Goal: Task Accomplishment & Management: Manage account settings

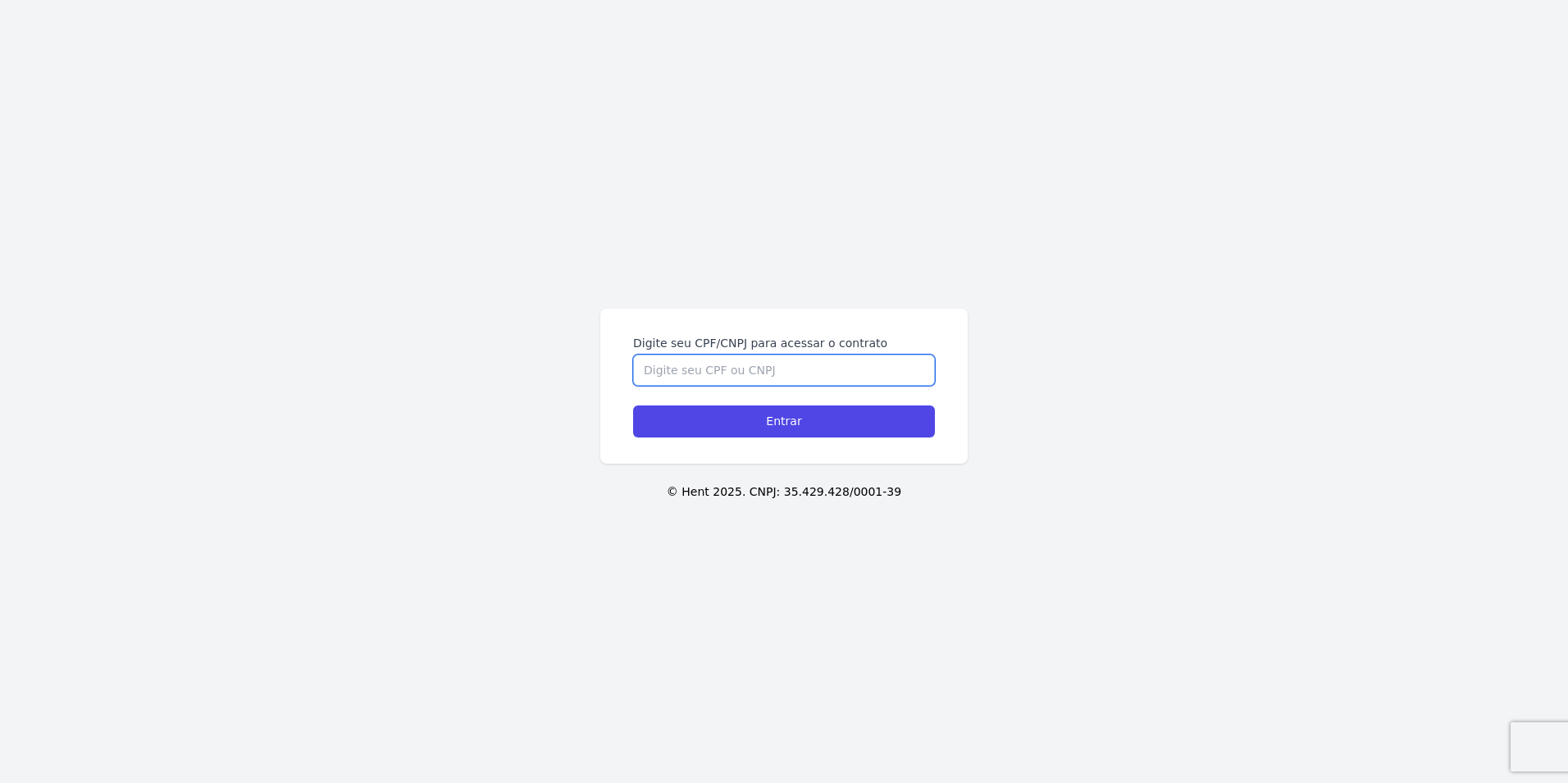
click at [845, 374] on input "Digite seu CPF/CNPJ para acessar o contrato" at bounding box center [784, 370] width 302 height 31
type input "06797771406"
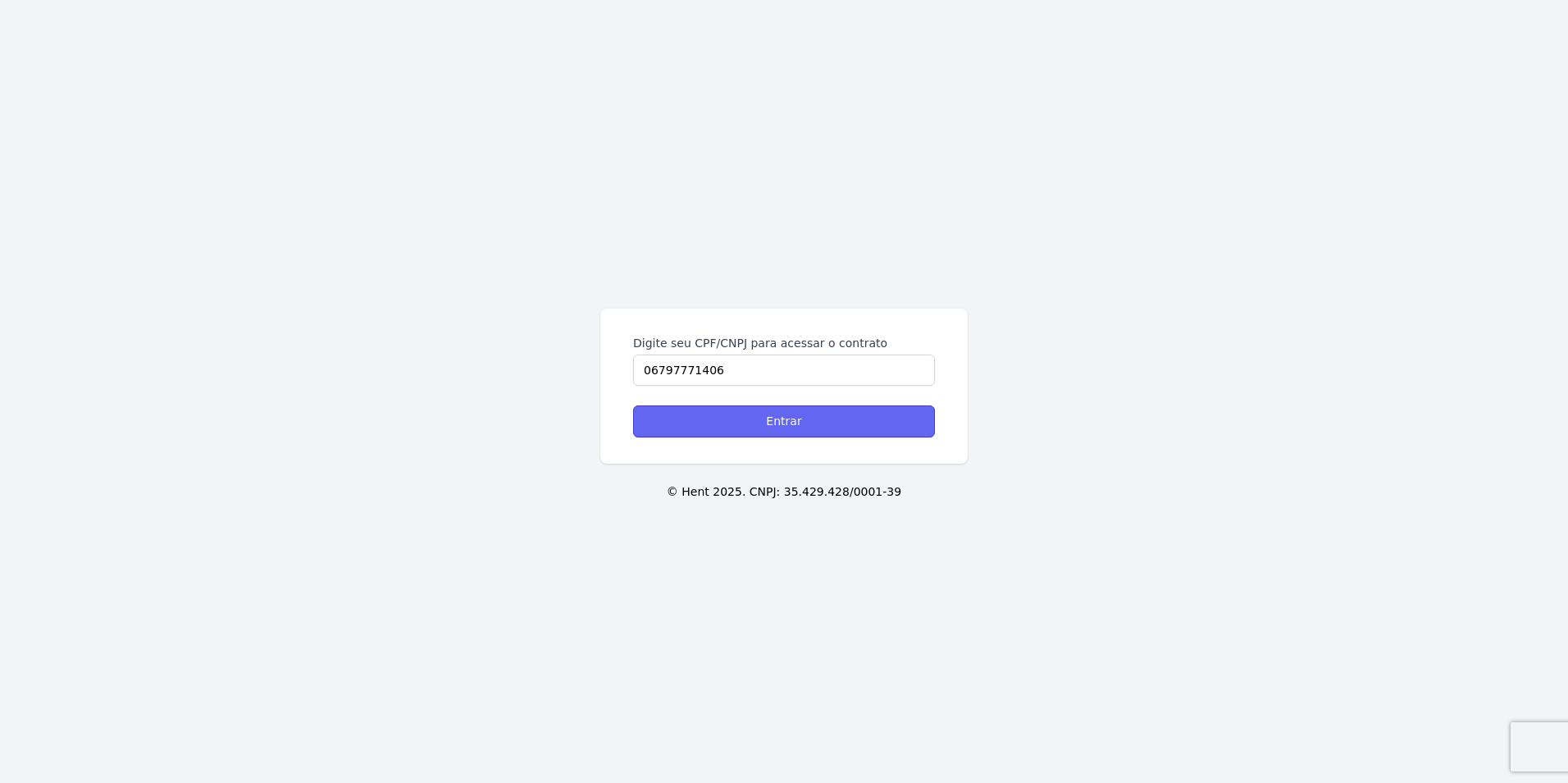
click at [840, 418] on input "Entrar" at bounding box center [784, 421] width 302 height 32
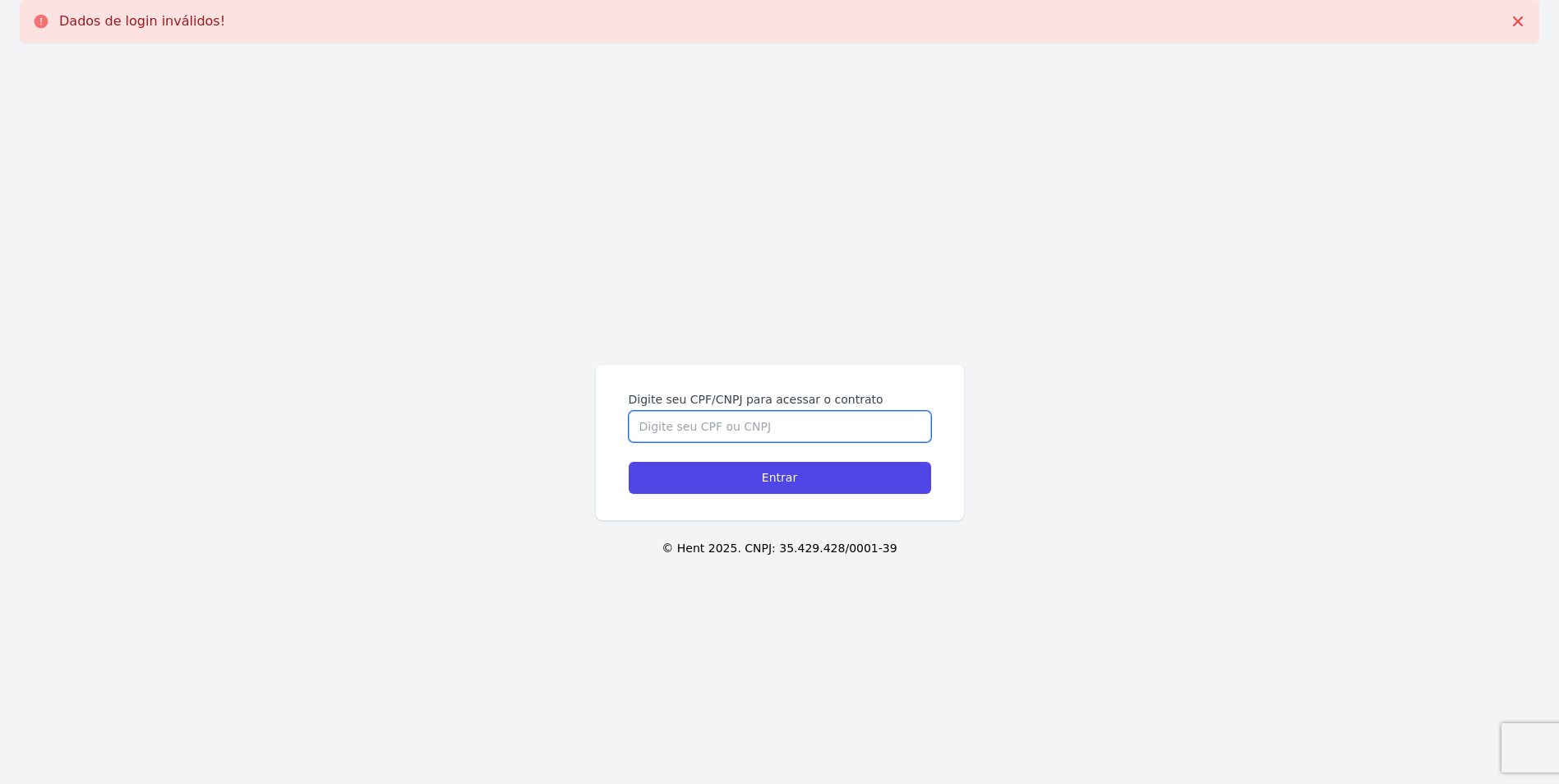
click at [781, 426] on input "Digite seu CPF/CNPJ para acessar o contrato" at bounding box center [780, 427] width 302 height 31
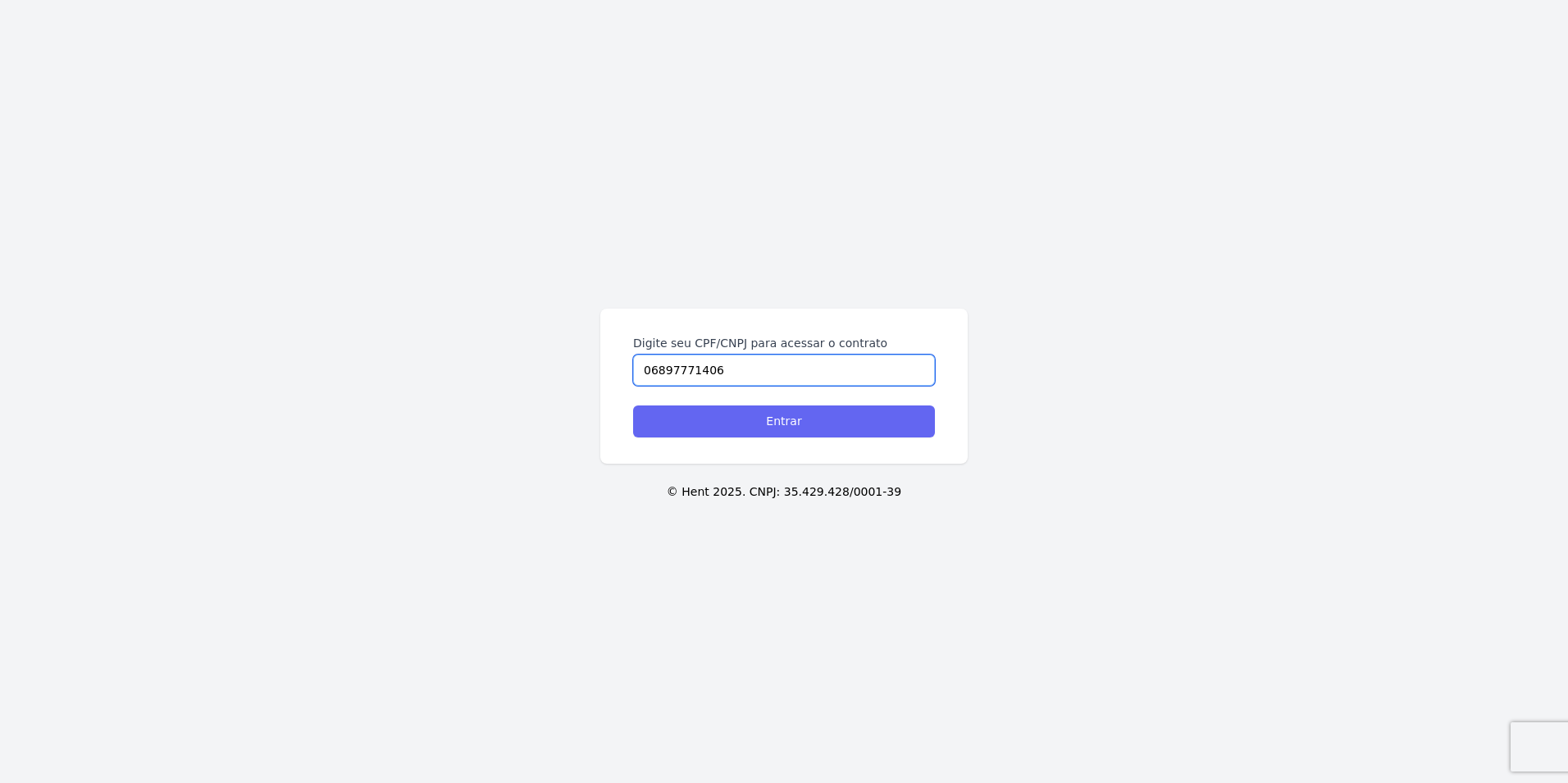
type input "06897771406"
click at [762, 421] on input "Entrar" at bounding box center [784, 421] width 302 height 32
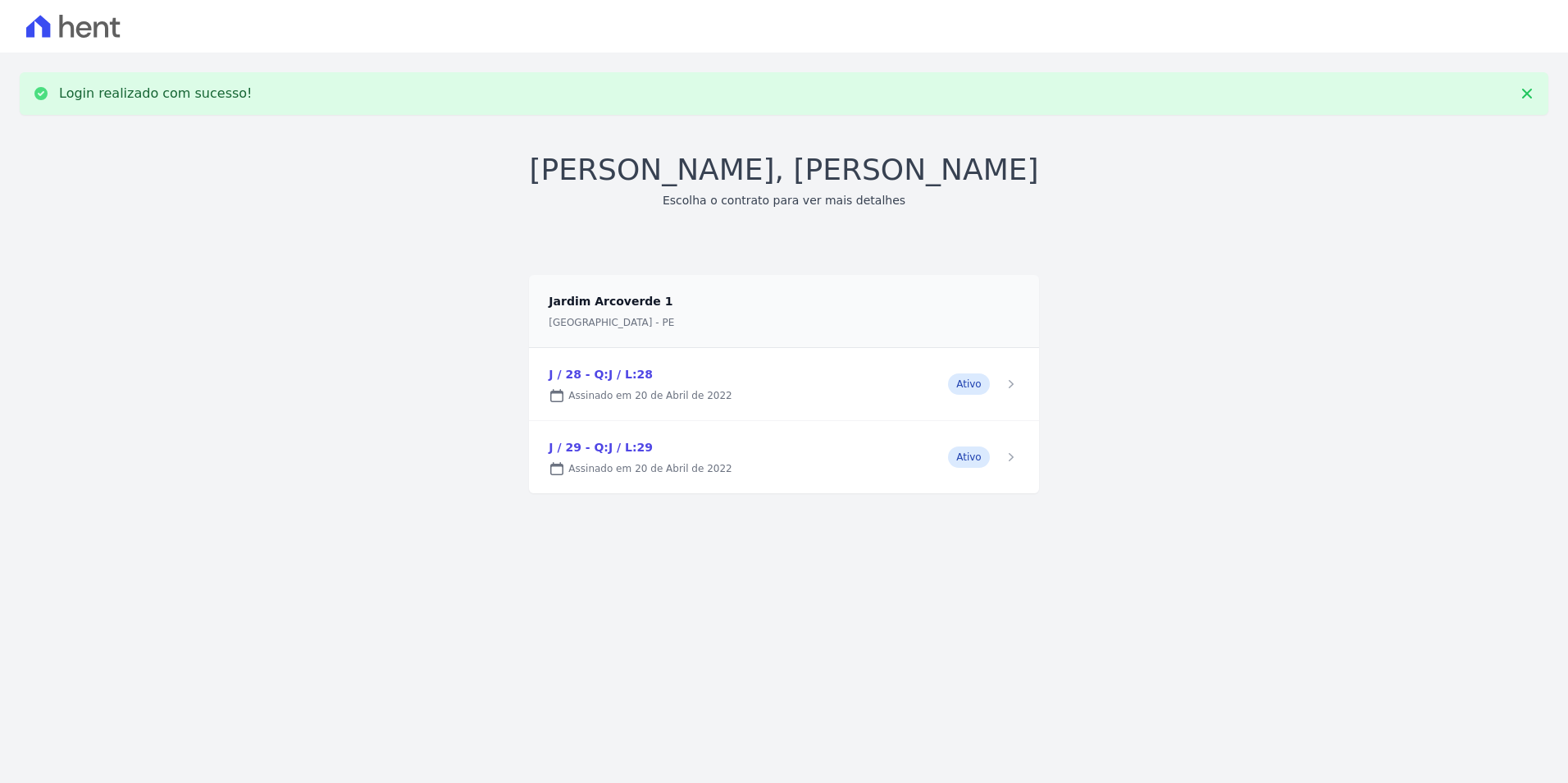
click at [821, 392] on link at bounding box center [784, 384] width 510 height 72
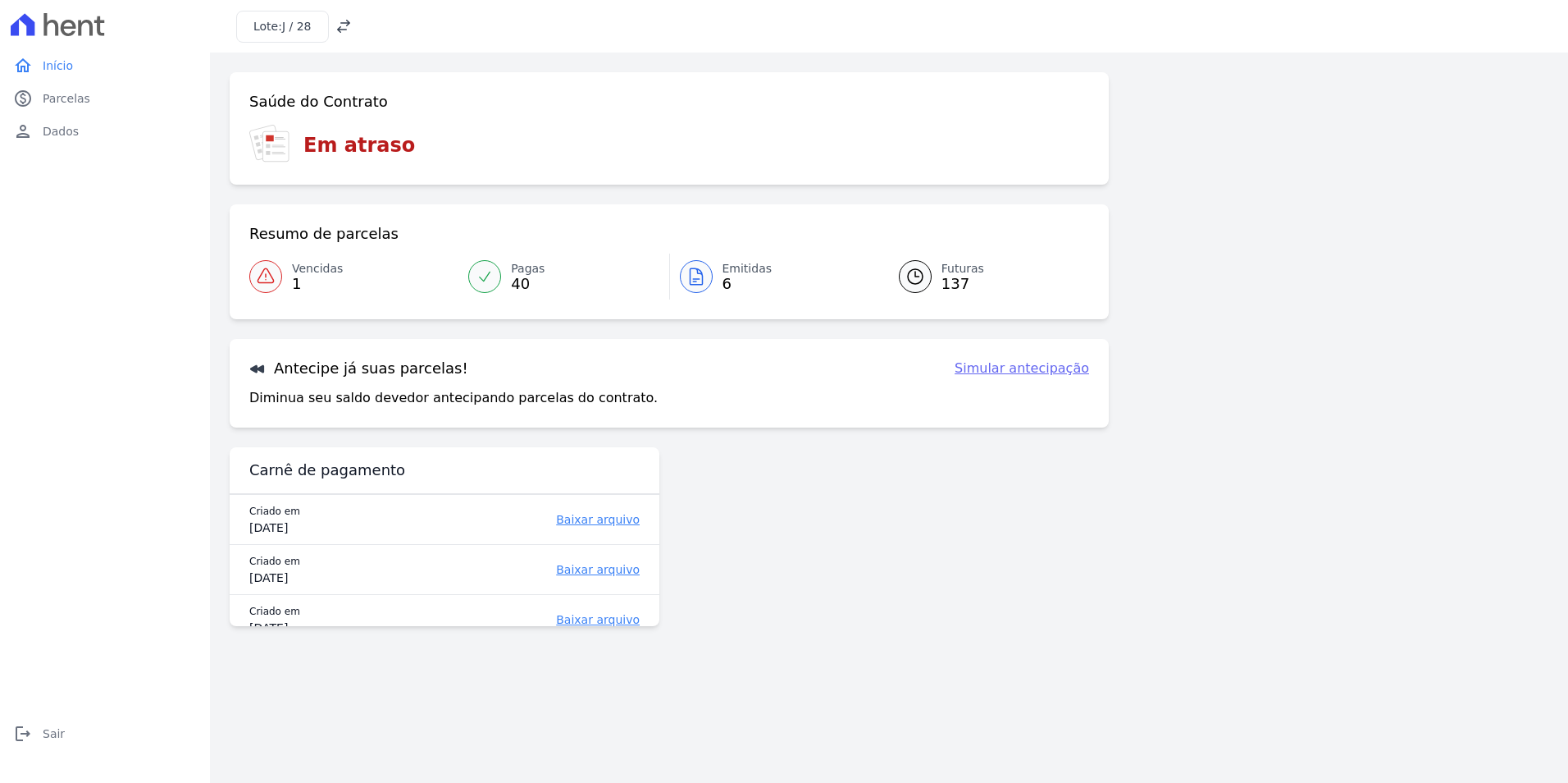
click at [263, 280] on icon at bounding box center [266, 276] width 19 height 19
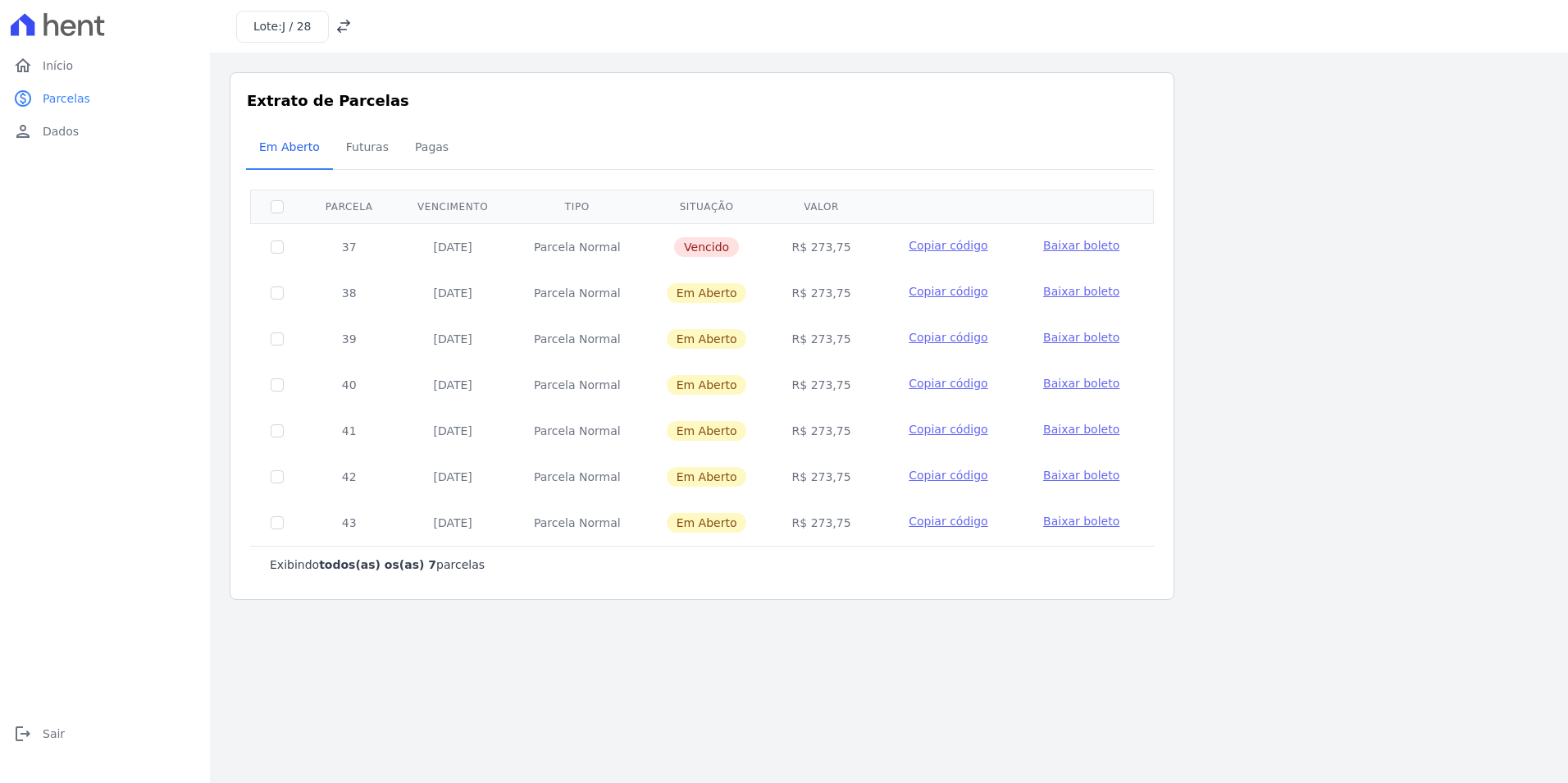
click at [1051, 249] on span "Baixar boleto" at bounding box center [1082, 244] width 76 height 13
click at [338, 27] on icon at bounding box center [343, 25] width 13 height 13
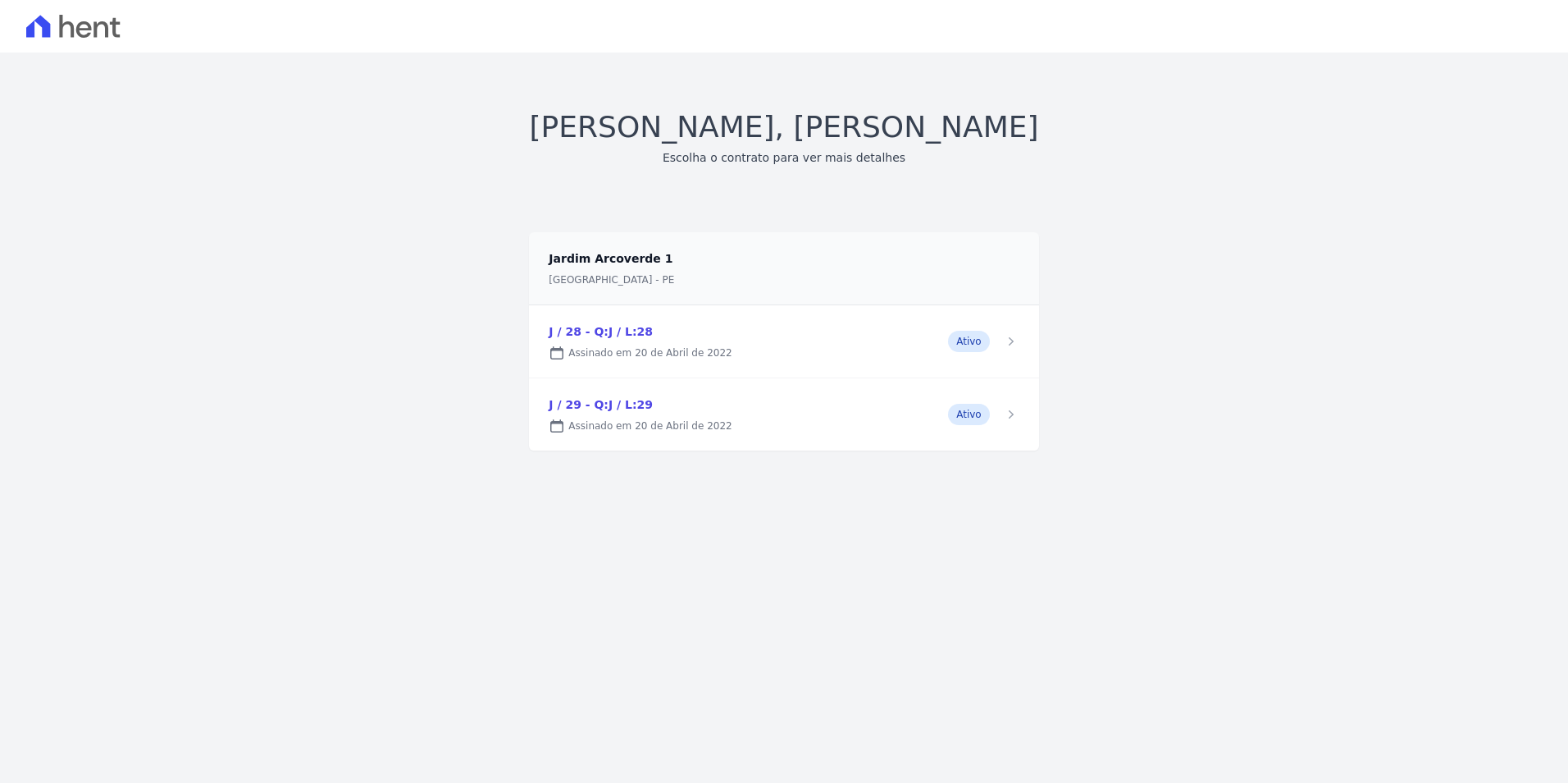
click at [610, 403] on link at bounding box center [784, 414] width 510 height 72
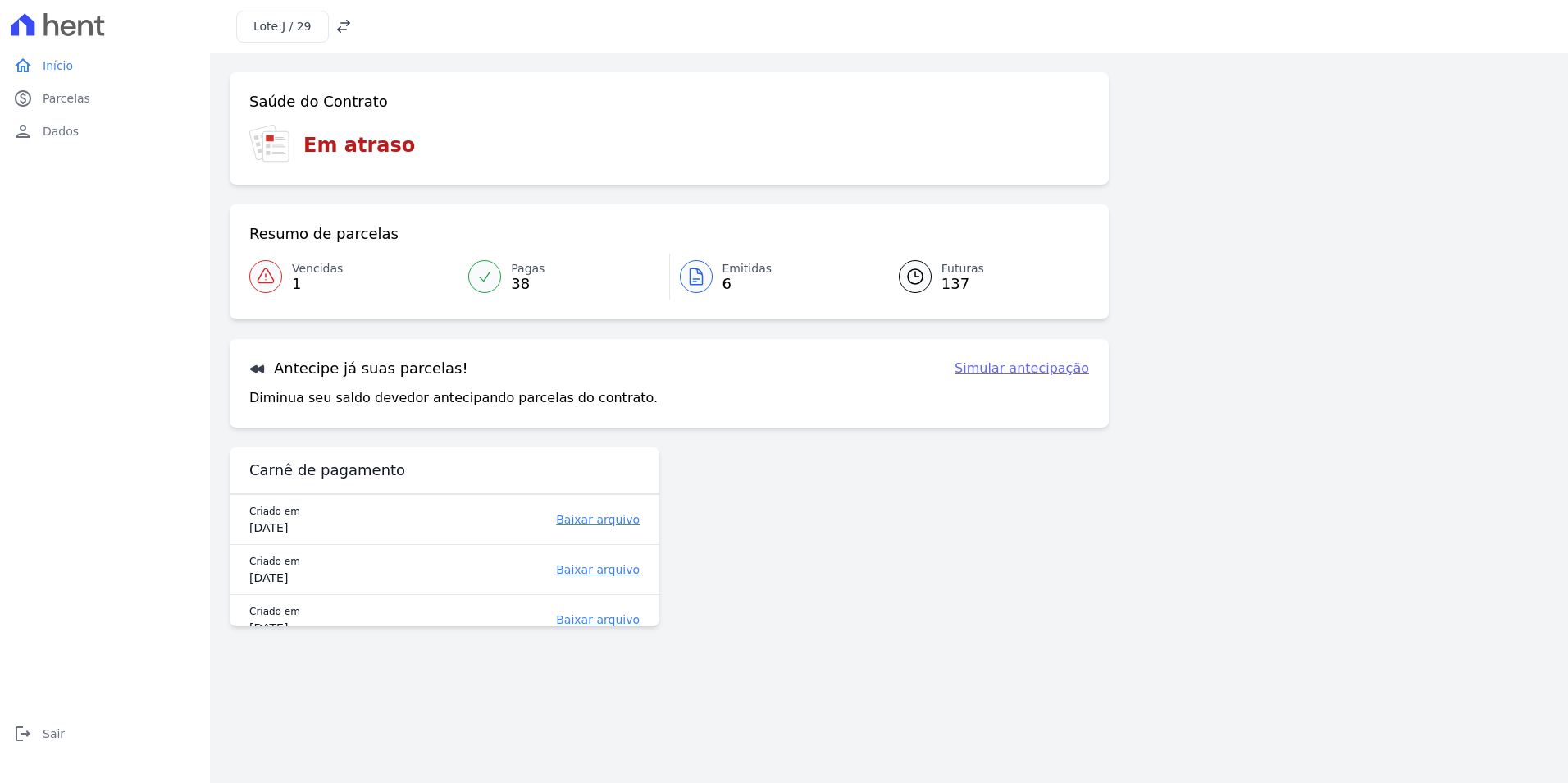
click at [277, 267] on div at bounding box center [266, 276] width 33 height 33
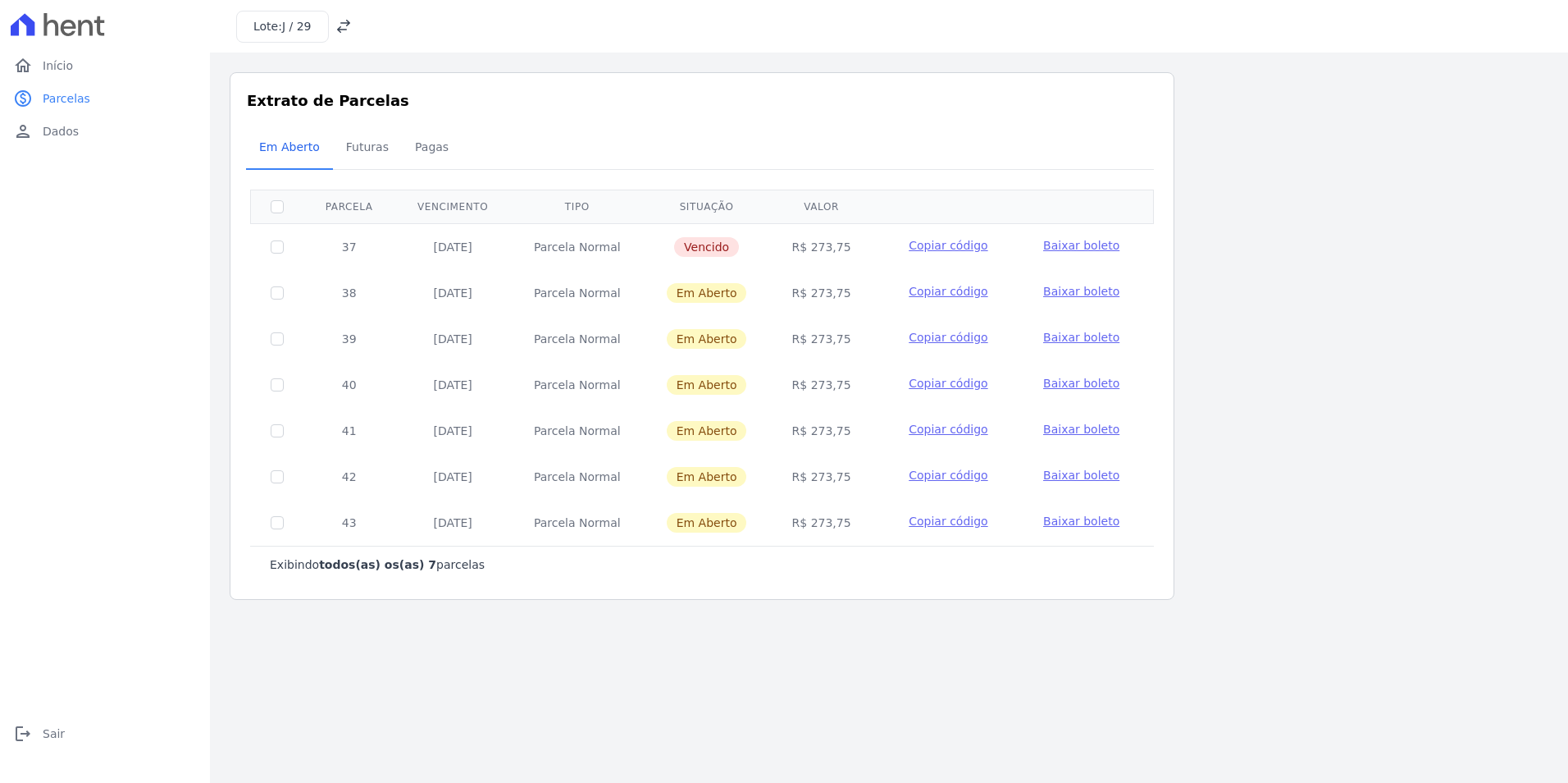
click at [1065, 245] on span "Baixar boleto" at bounding box center [1082, 244] width 76 height 13
click at [348, 23] on icon at bounding box center [343, 26] width 17 height 17
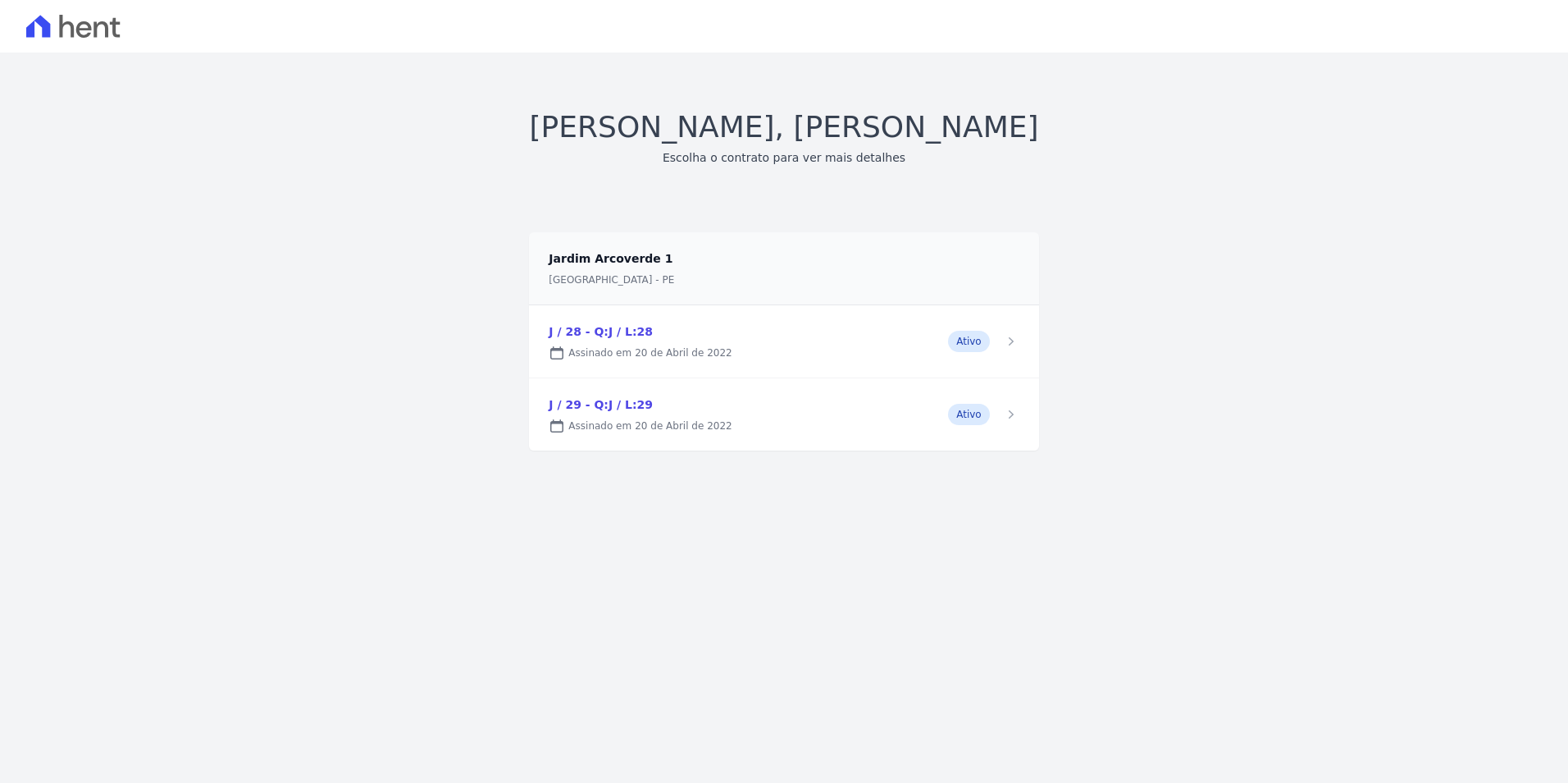
click at [631, 343] on link at bounding box center [784, 341] width 510 height 72
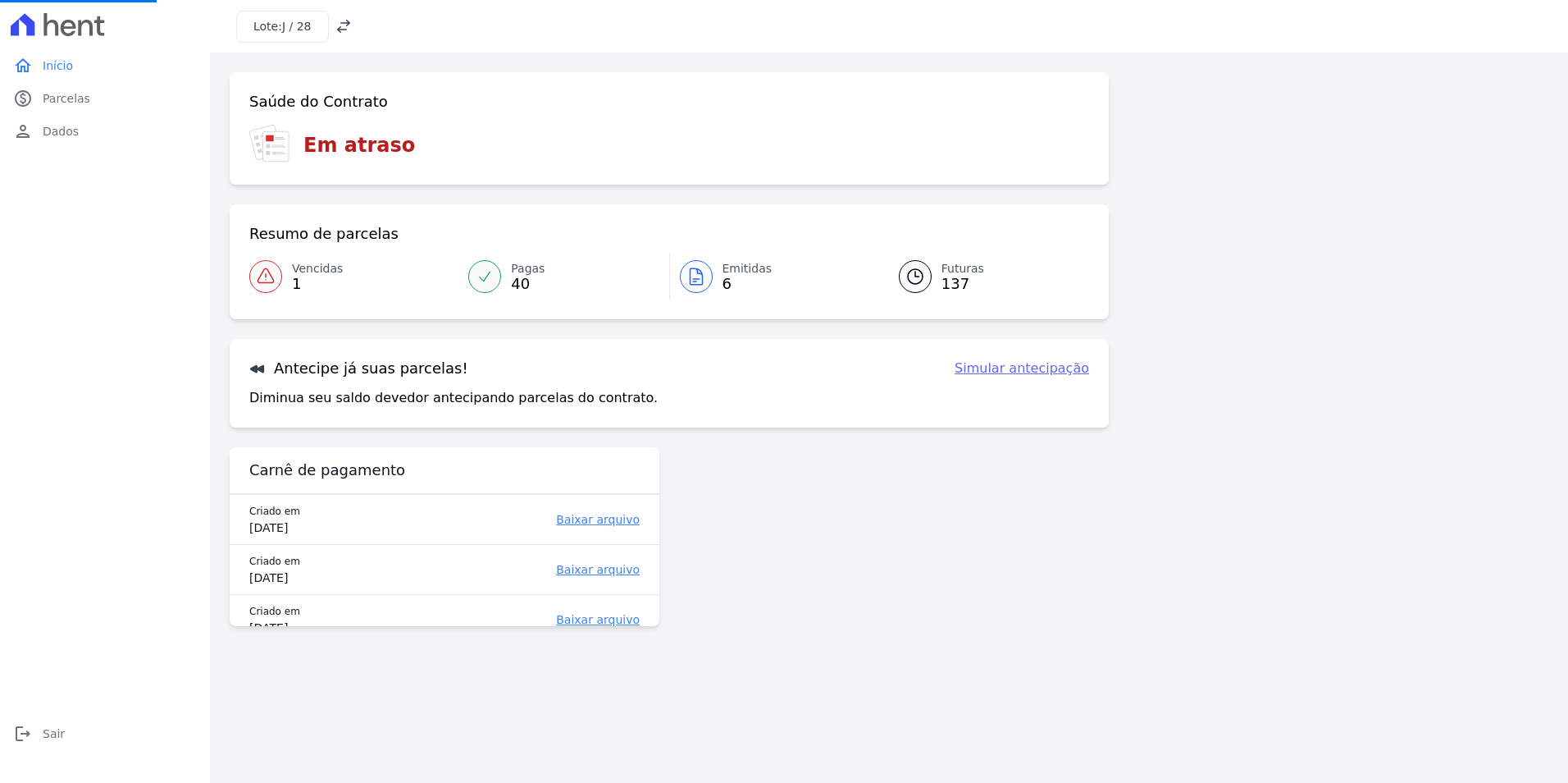
click at [290, 265] on link "Vencidas 1" at bounding box center [353, 276] width 209 height 46
click at [339, 26] on icon at bounding box center [343, 26] width 17 height 17
